Goal: Information Seeking & Learning: Learn about a topic

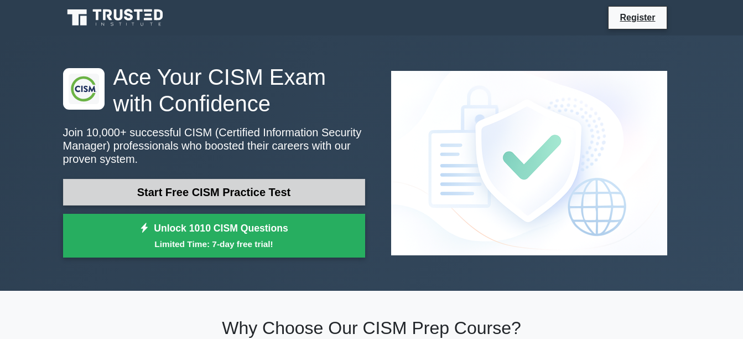
click at [245, 193] on link "Start Free CISM Practice Test" at bounding box center [214, 192] width 302 height 27
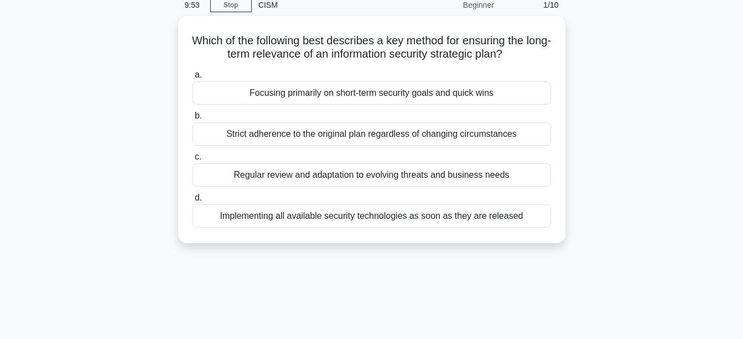
scroll to position [45, 0]
click at [200, 154] on span "c." at bounding box center [198, 156] width 7 height 9
click at [193, 154] on input "c. Regular review and adaptation to evolving threats and business needs" at bounding box center [193, 157] width 0 height 7
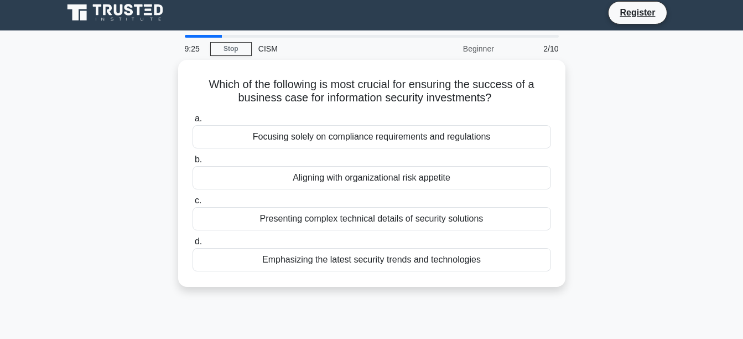
scroll to position [0, 0]
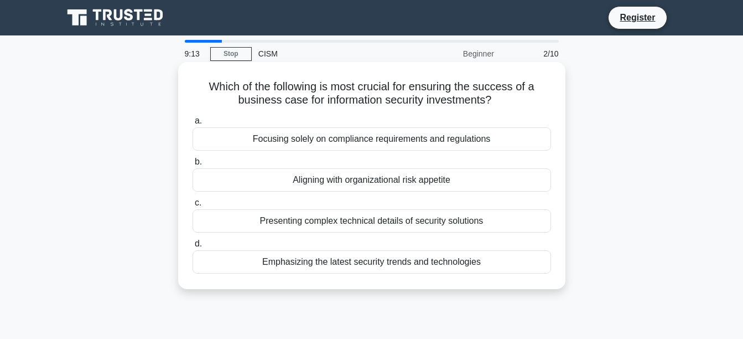
click at [349, 182] on div "Aligning with organizational risk appetite" at bounding box center [372, 179] width 359 height 23
click at [193, 165] on input "b. Aligning with organizational risk appetite" at bounding box center [193, 161] width 0 height 7
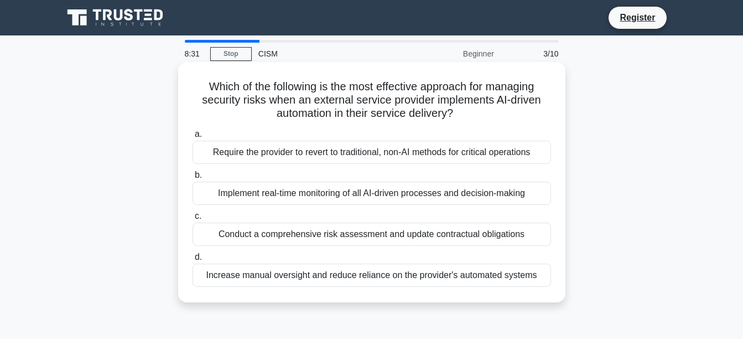
click at [303, 229] on div "Conduct a comprehensive risk assessment and update contractual obligations" at bounding box center [372, 234] width 359 height 23
click at [193, 220] on input "c. Conduct a comprehensive risk assessment and update contractual obligations" at bounding box center [193, 216] width 0 height 7
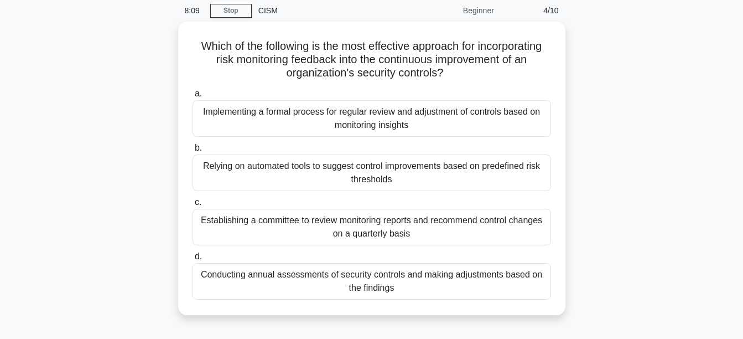
scroll to position [57, 0]
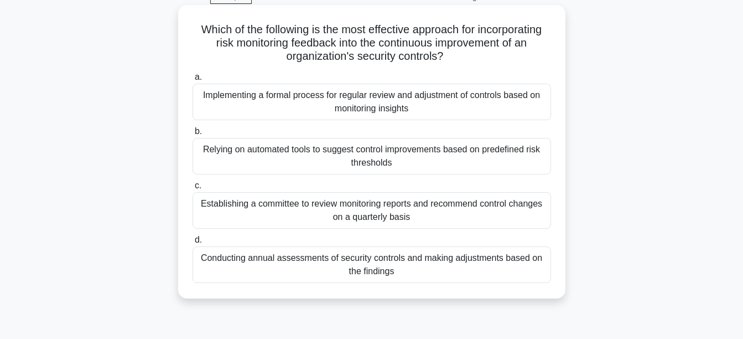
click at [333, 103] on div "Implementing a formal process for regular review and adjustment of controls bas…" at bounding box center [372, 102] width 359 height 37
click at [193, 81] on input "a. Implementing a formal process for regular review and adjustment of controls …" at bounding box center [193, 77] width 0 height 7
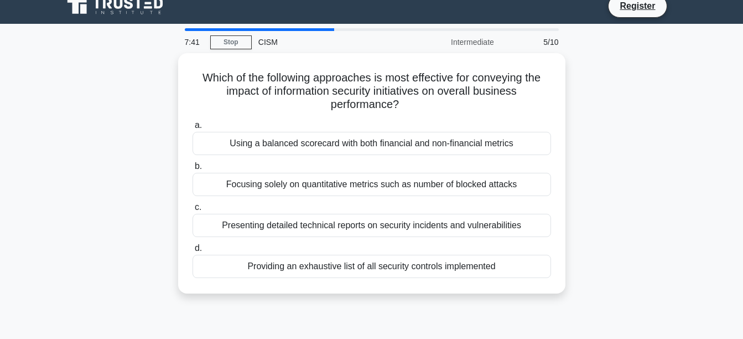
scroll to position [0, 0]
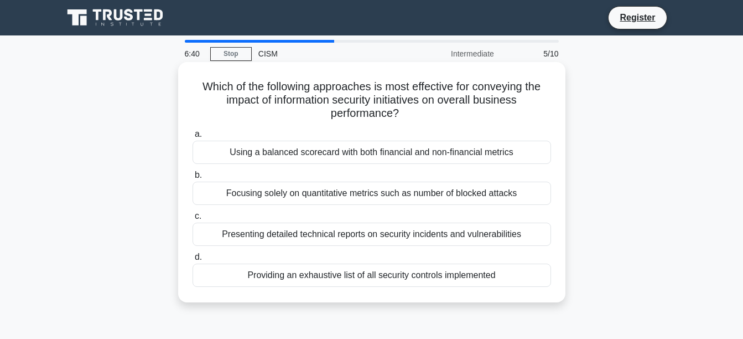
click at [301, 151] on div "Using a balanced scorecard with both financial and non-financial metrics" at bounding box center [372, 152] width 359 height 23
click at [193, 138] on input "a. Using a balanced scorecard with both financial and non-financial metrics" at bounding box center [193, 134] width 0 height 7
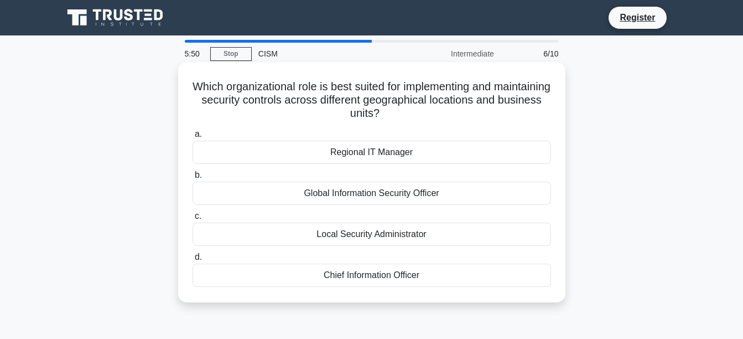
click at [394, 190] on div "Global Information Security Officer" at bounding box center [372, 193] width 359 height 23
click at [193, 179] on input "b. Global Information Security Officer" at bounding box center [193, 175] width 0 height 7
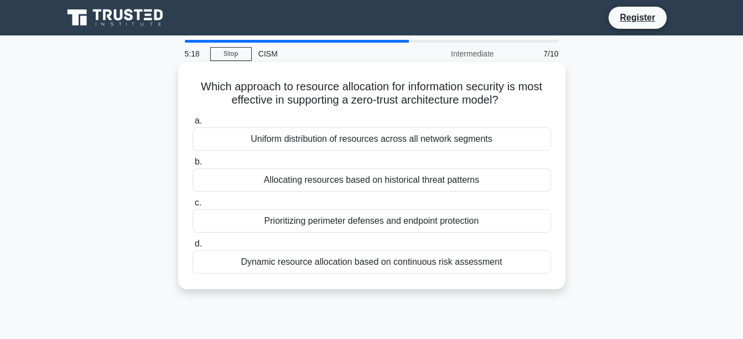
click at [399, 258] on div "Dynamic resource allocation based on continuous risk assessment" at bounding box center [372, 261] width 359 height 23
click at [193, 247] on input "d. Dynamic resource allocation based on continuous risk assessment" at bounding box center [193, 243] width 0 height 7
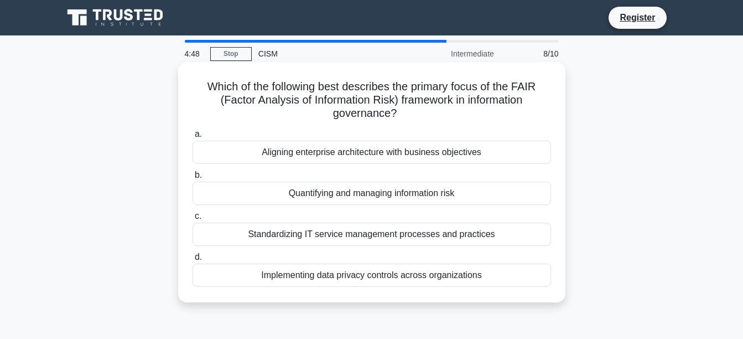
click at [306, 194] on div "Quantifying and managing information risk" at bounding box center [372, 193] width 359 height 23
click at [193, 179] on input "b. Quantifying and managing information risk" at bounding box center [193, 175] width 0 height 7
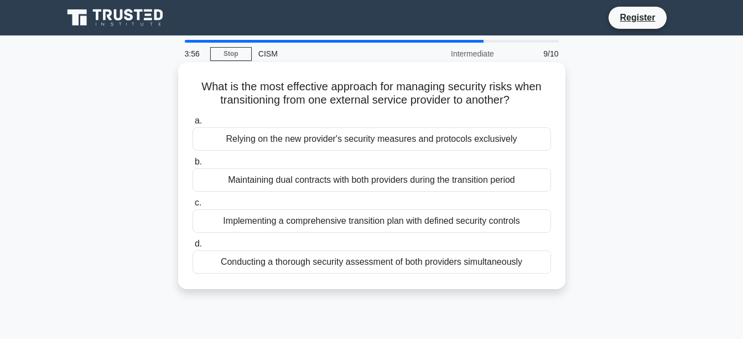
click at [369, 181] on div "Maintaining dual contracts with both providers during the transition period" at bounding box center [372, 179] width 359 height 23
click at [193, 165] on input "b. Maintaining dual contracts with both providers during the transition period" at bounding box center [193, 161] width 0 height 7
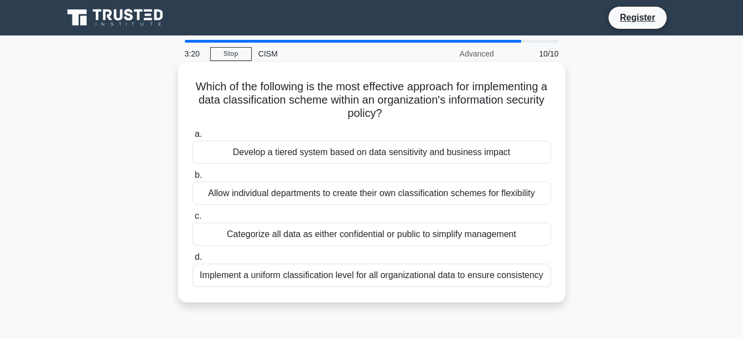
click at [415, 154] on div "Develop a tiered system based on data sensitivity and business impact" at bounding box center [372, 152] width 359 height 23
click at [193, 138] on input "a. Develop a tiered system based on data sensitivity and business impact" at bounding box center [193, 134] width 0 height 7
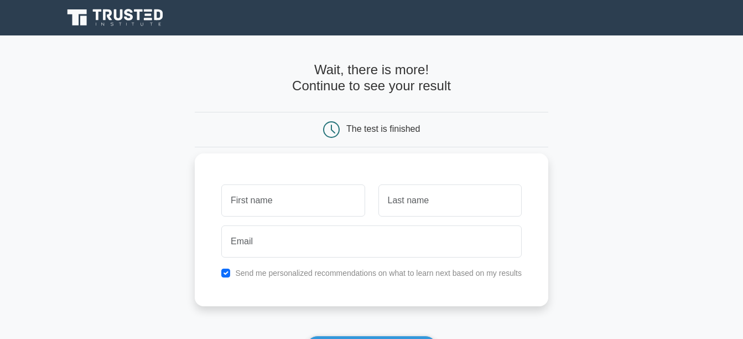
click at [264, 195] on input "text" at bounding box center [292, 200] width 143 height 32
drag, startPoint x: 264, startPoint y: 195, endPoint x: 264, endPoint y: 81, distance: 114.6
click at [264, 81] on form "Wait, there is more! Continue to see your result The test is finished and the" at bounding box center [372, 234] width 354 height 345
click at [264, 81] on h4 "Wait, there is more! Continue to see your result" at bounding box center [372, 78] width 354 height 32
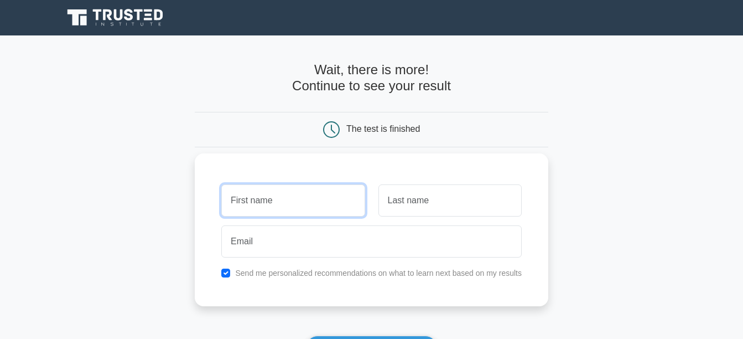
click at [257, 204] on input "text" at bounding box center [292, 200] width 143 height 32
type input "[PERSON_NAME]"
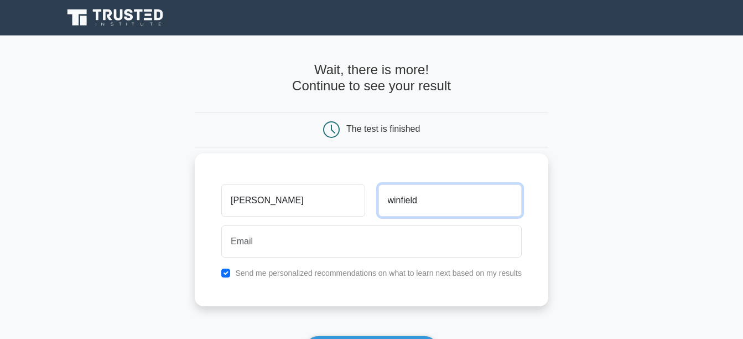
type input "winfield"
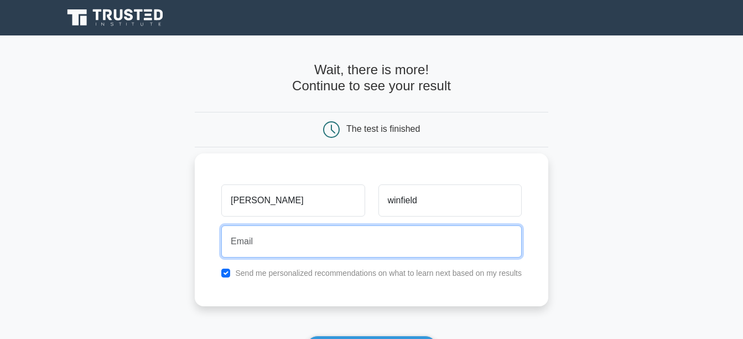
click at [263, 235] on input "email" at bounding box center [371, 241] width 301 height 32
type input "[EMAIL_ADDRESS][DOMAIN_NAME]"
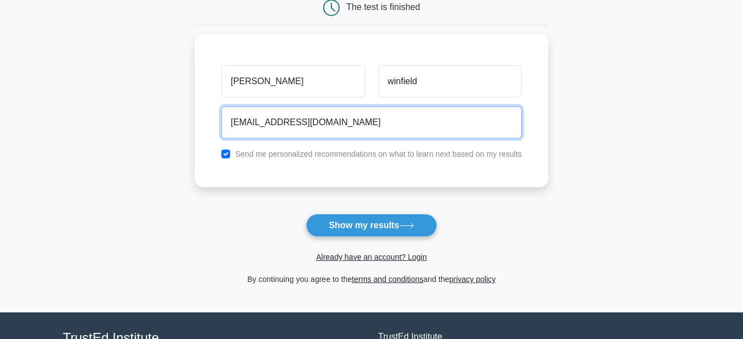
scroll to position [132, 0]
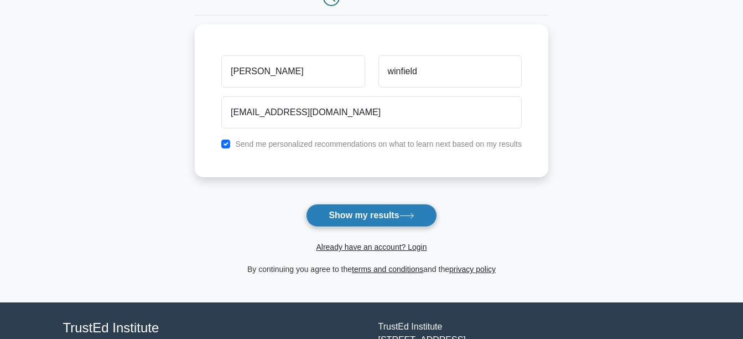
click at [400, 212] on button "Show my results" at bounding box center [371, 215] width 131 height 23
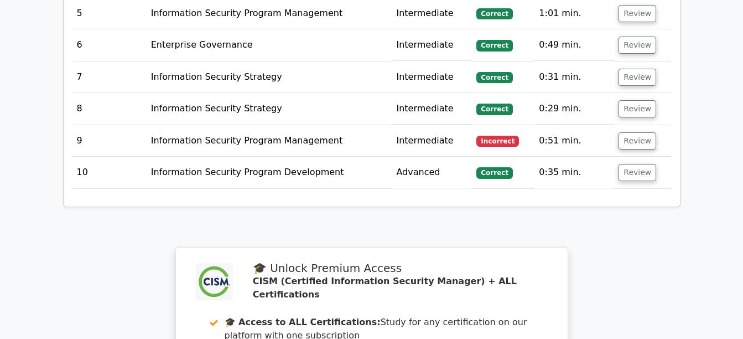
scroll to position [1678, 0]
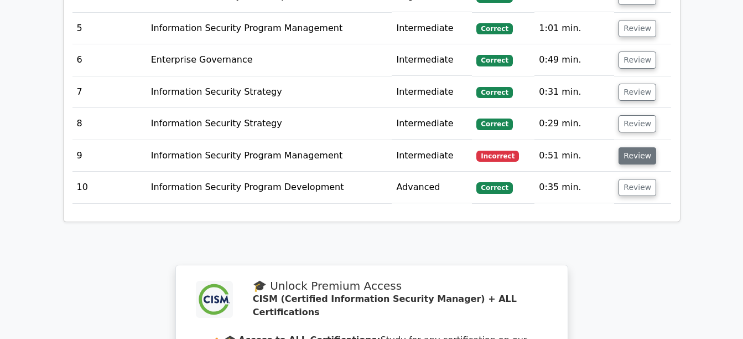
click at [641, 147] on button "Review" at bounding box center [638, 155] width 38 height 17
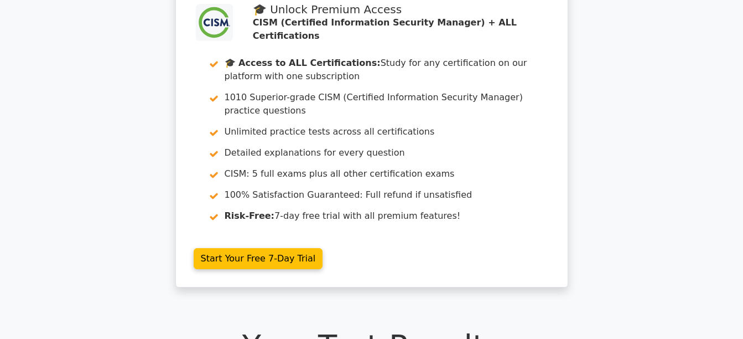
scroll to position [0, 0]
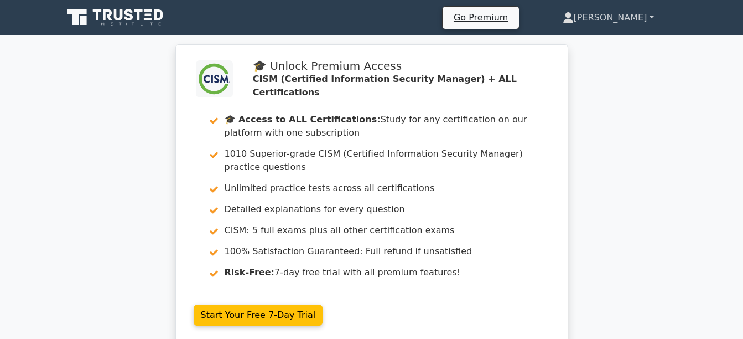
click at [649, 20] on link "Kevin" at bounding box center [608, 18] width 144 height 22
click at [651, 17] on link "Kevin" at bounding box center [608, 18] width 144 height 22
click at [637, 20] on link "Kevin" at bounding box center [608, 18] width 144 height 22
click at [651, 14] on link "Kevin" at bounding box center [608, 18] width 144 height 22
click at [515, 13] on link "Go Premium" at bounding box center [481, 17] width 68 height 15
